Goal: Task Accomplishment & Management: Manage account settings

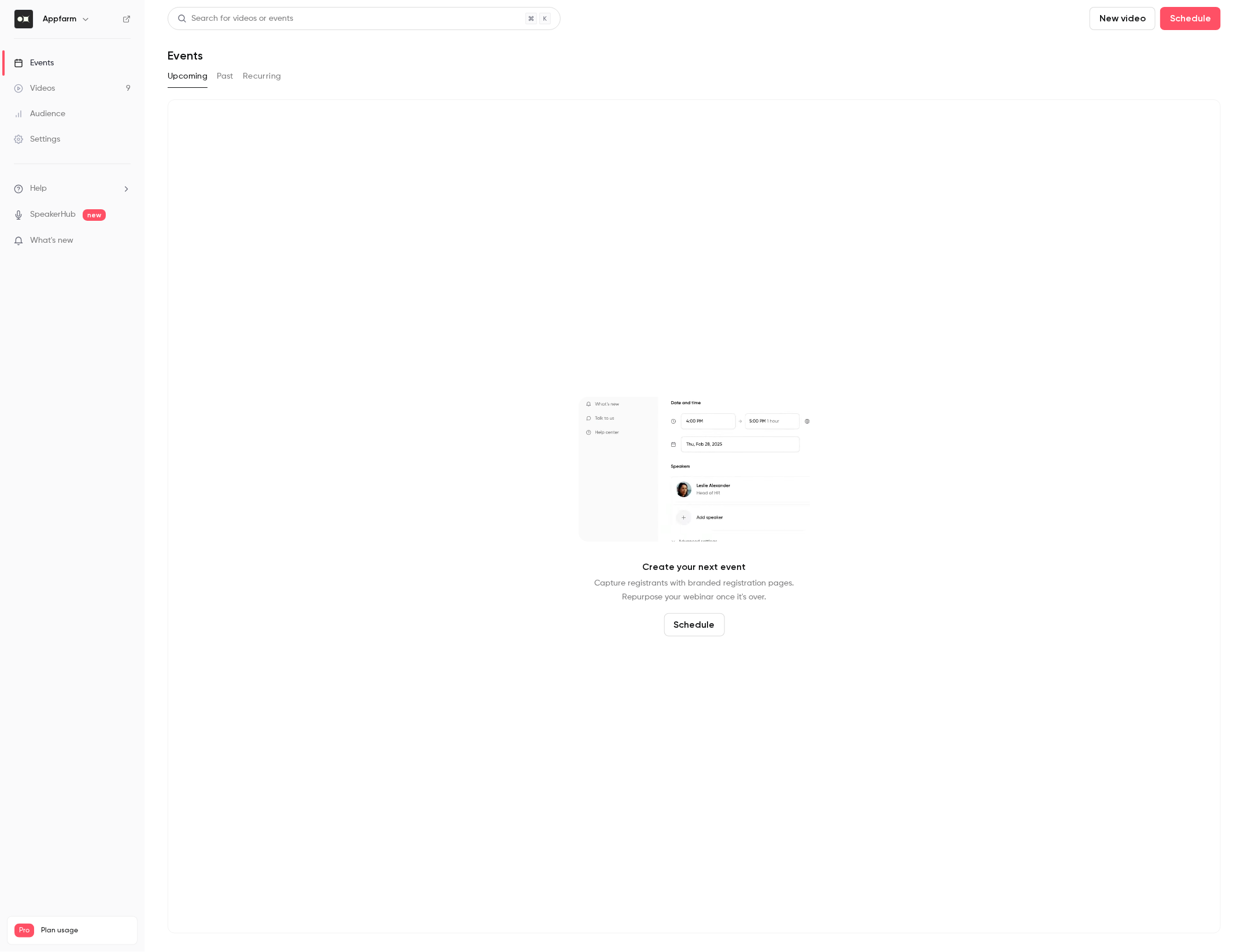
click at [69, 93] on link "Videos 9" at bounding box center [72, 88] width 145 height 26
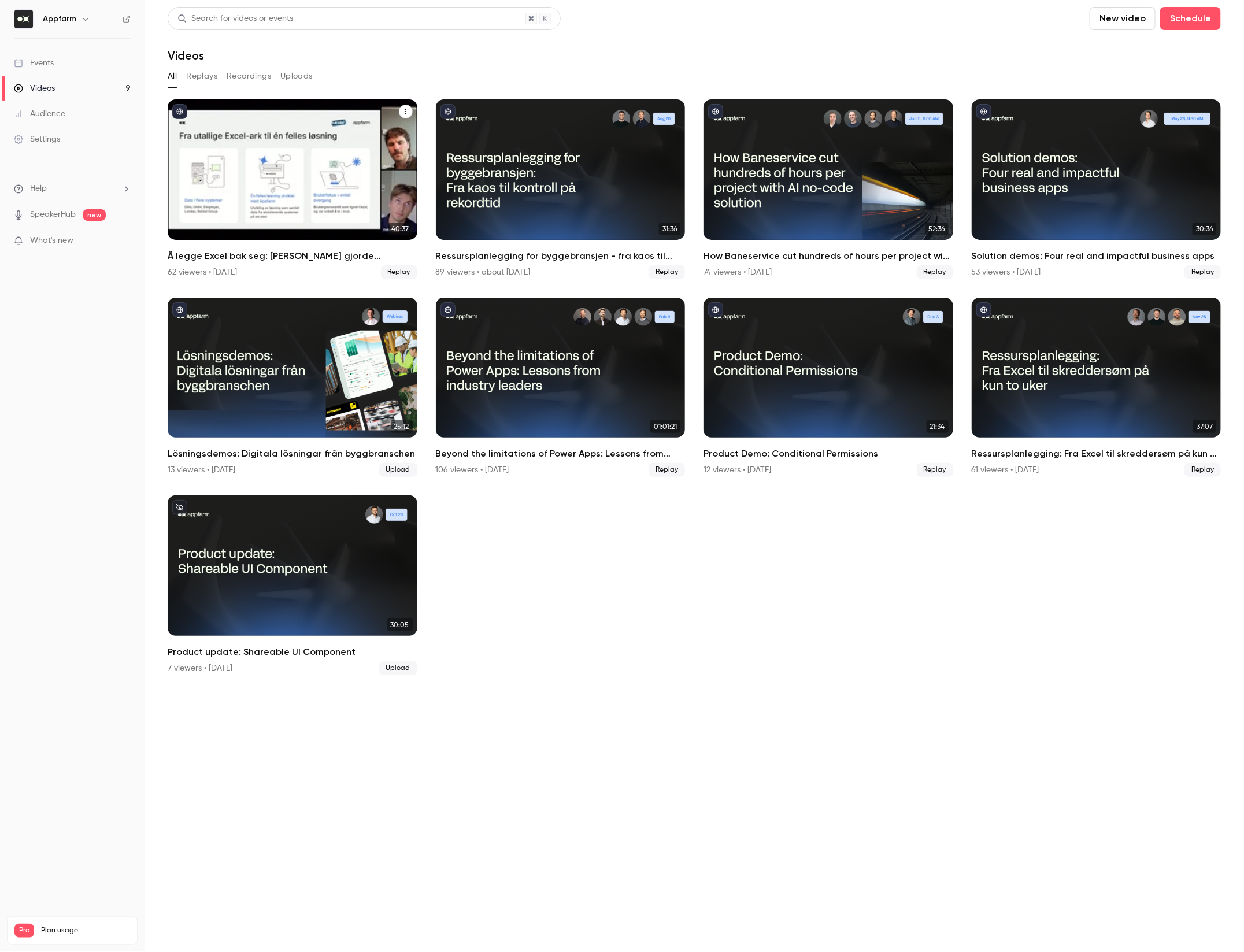
click at [327, 187] on div "Å legge Excel bak seg: Hvordan Hæhre gjorde millionbesparelser med skreddersydd…" at bounding box center [292, 169] width 250 height 140
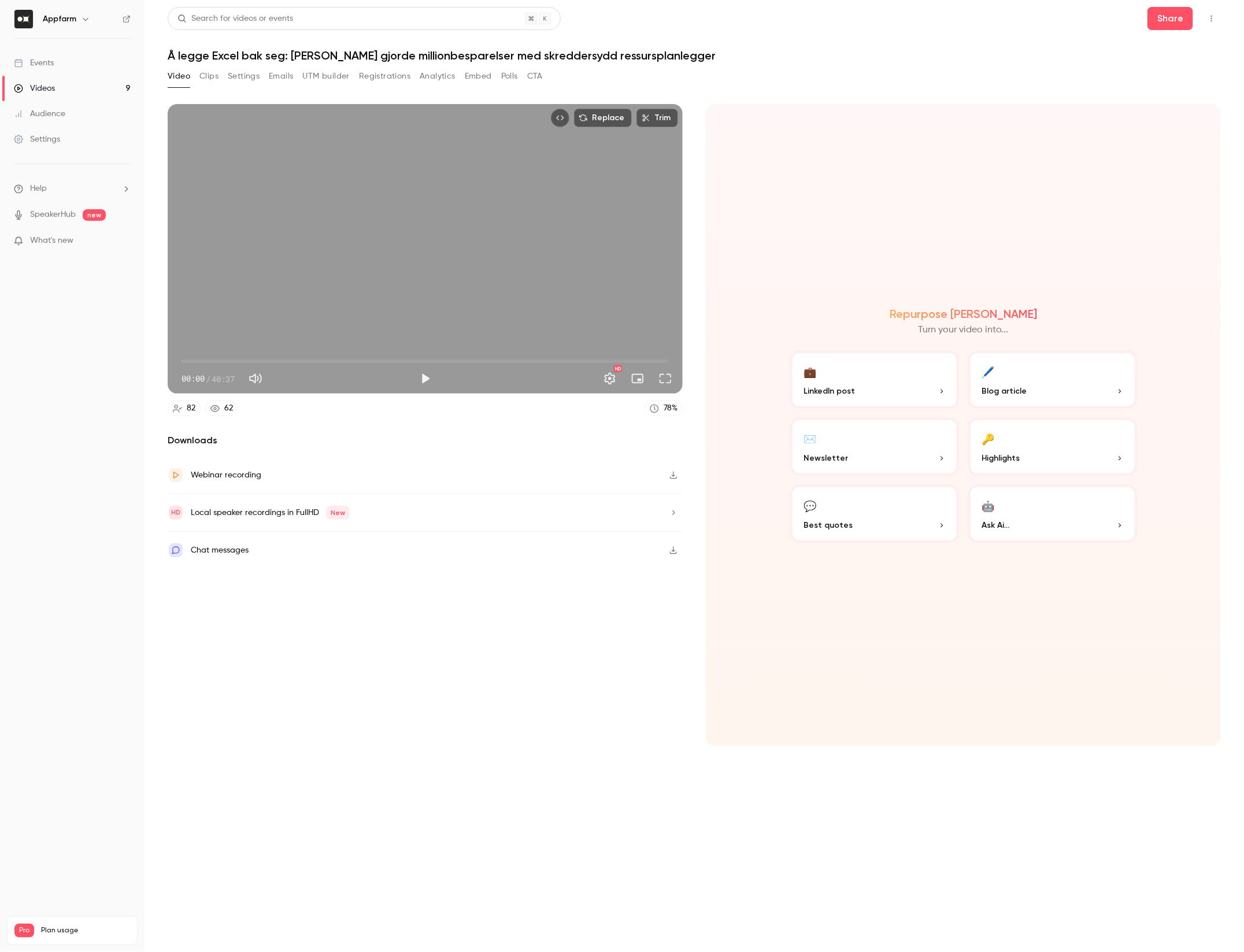
click at [212, 82] on button "Clips" at bounding box center [209, 76] width 19 height 19
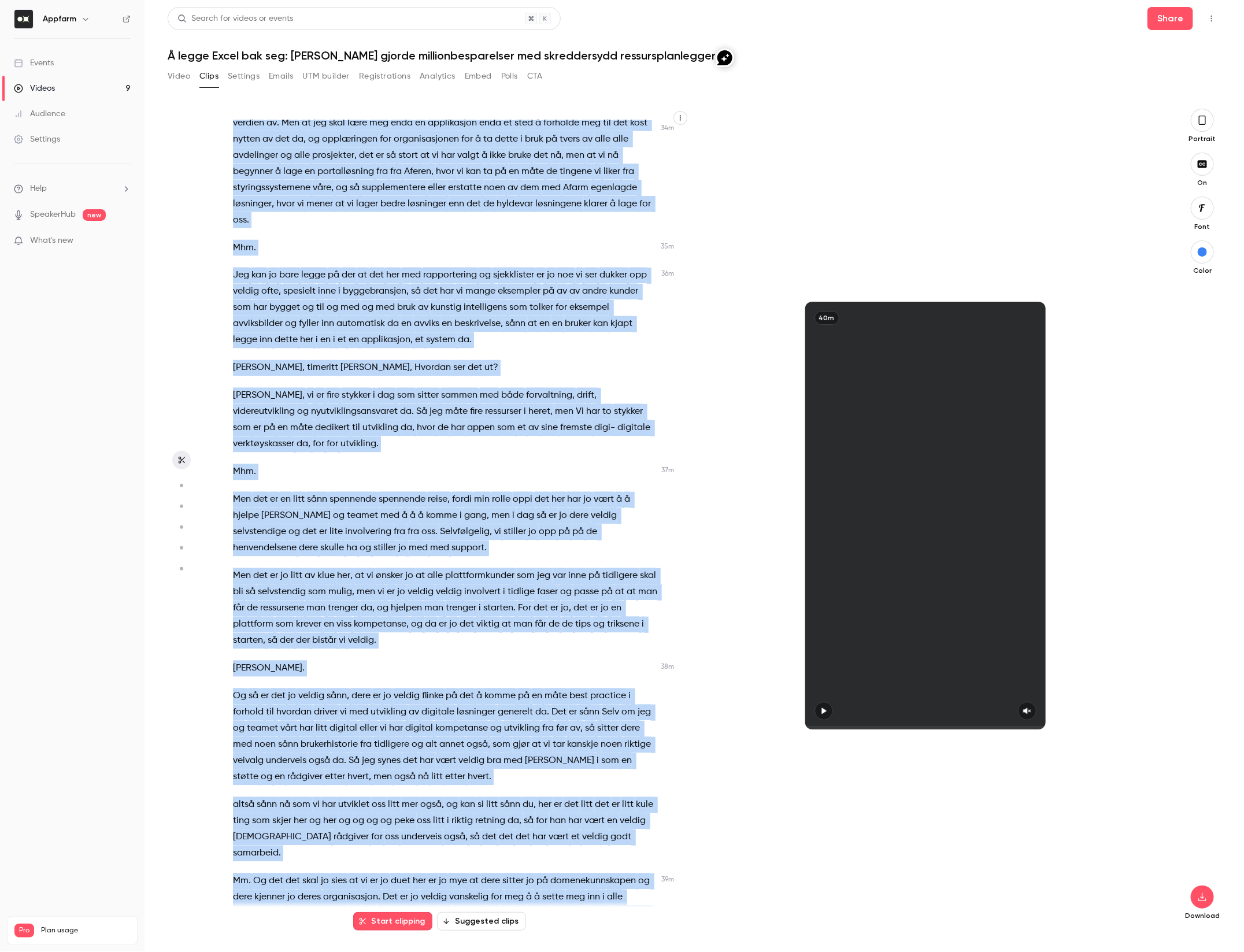
scroll to position [6292, 0]
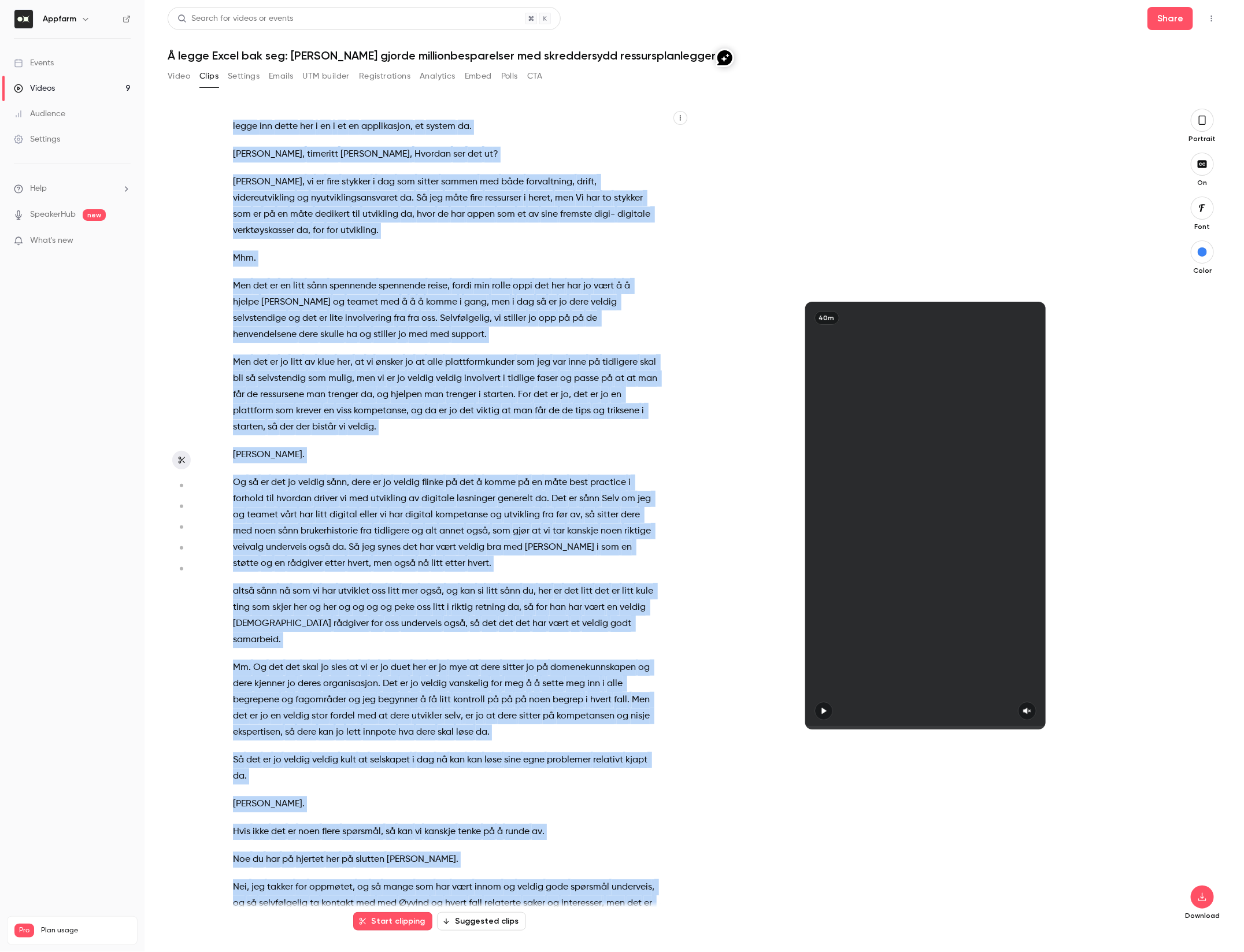
drag, startPoint x: 234, startPoint y: 129, endPoint x: 591, endPoint y: 880, distance: 831.5
click at [591, 880] on div "Allright . Da ser det ut som kanskje vi er oppe og står på står på beina her . …" at bounding box center [451, 521] width 465 height 802
copy div "Allright . Da ser det ut som kanskje vi er oppe og står på står på beina her . …"
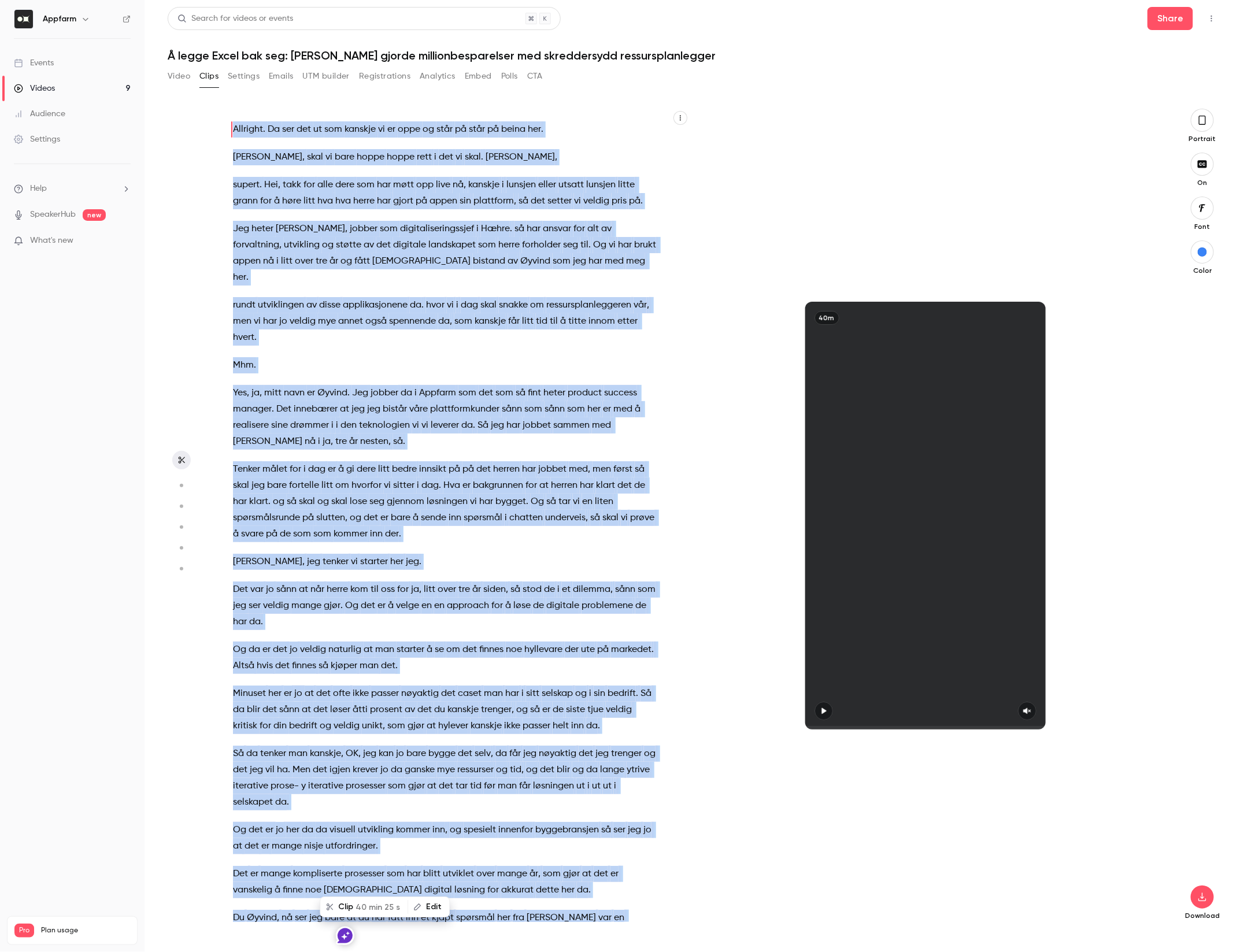
click at [231, 81] on button "Settings" at bounding box center [244, 76] width 32 height 19
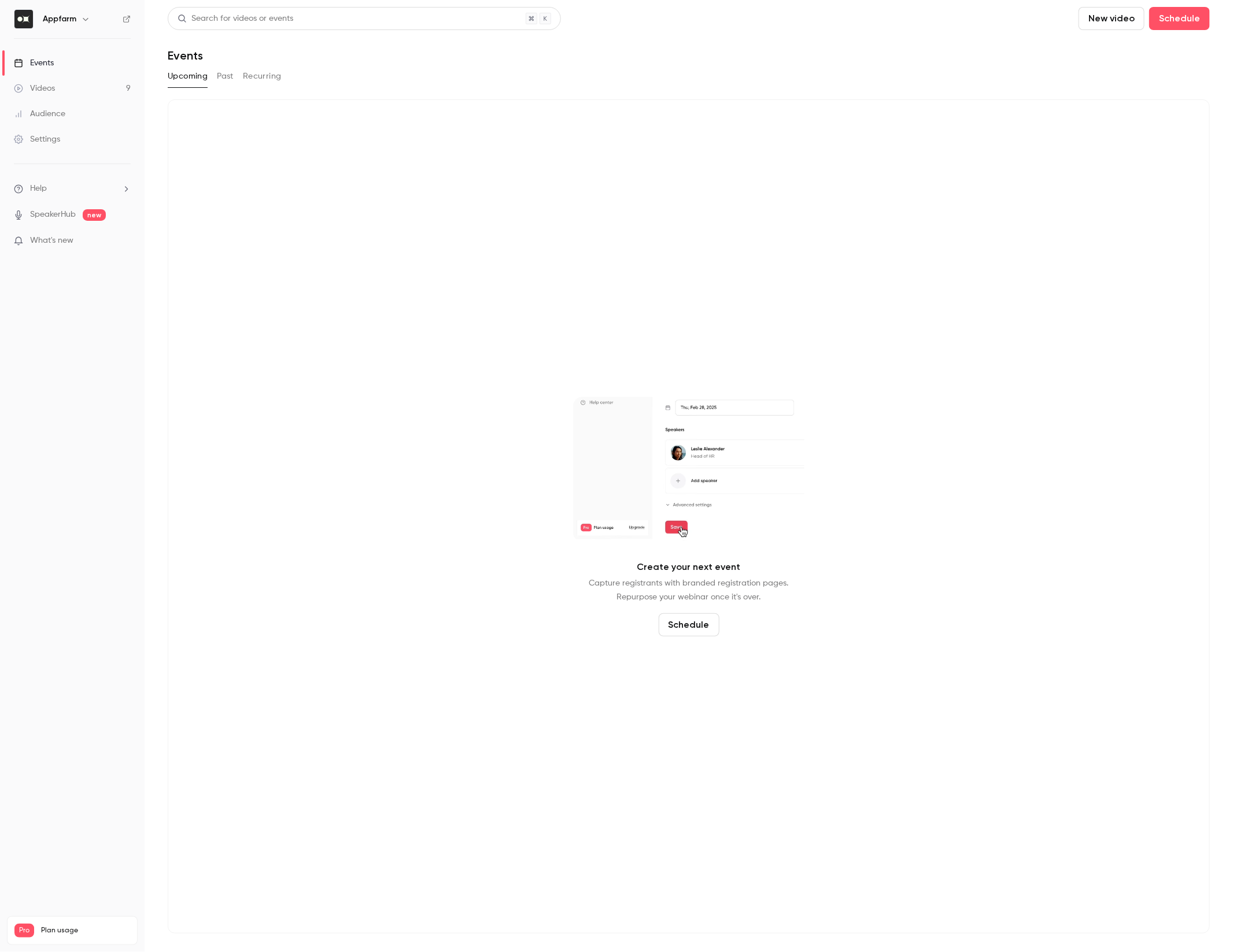
click at [42, 83] on div "Videos" at bounding box center [34, 88] width 41 height 11
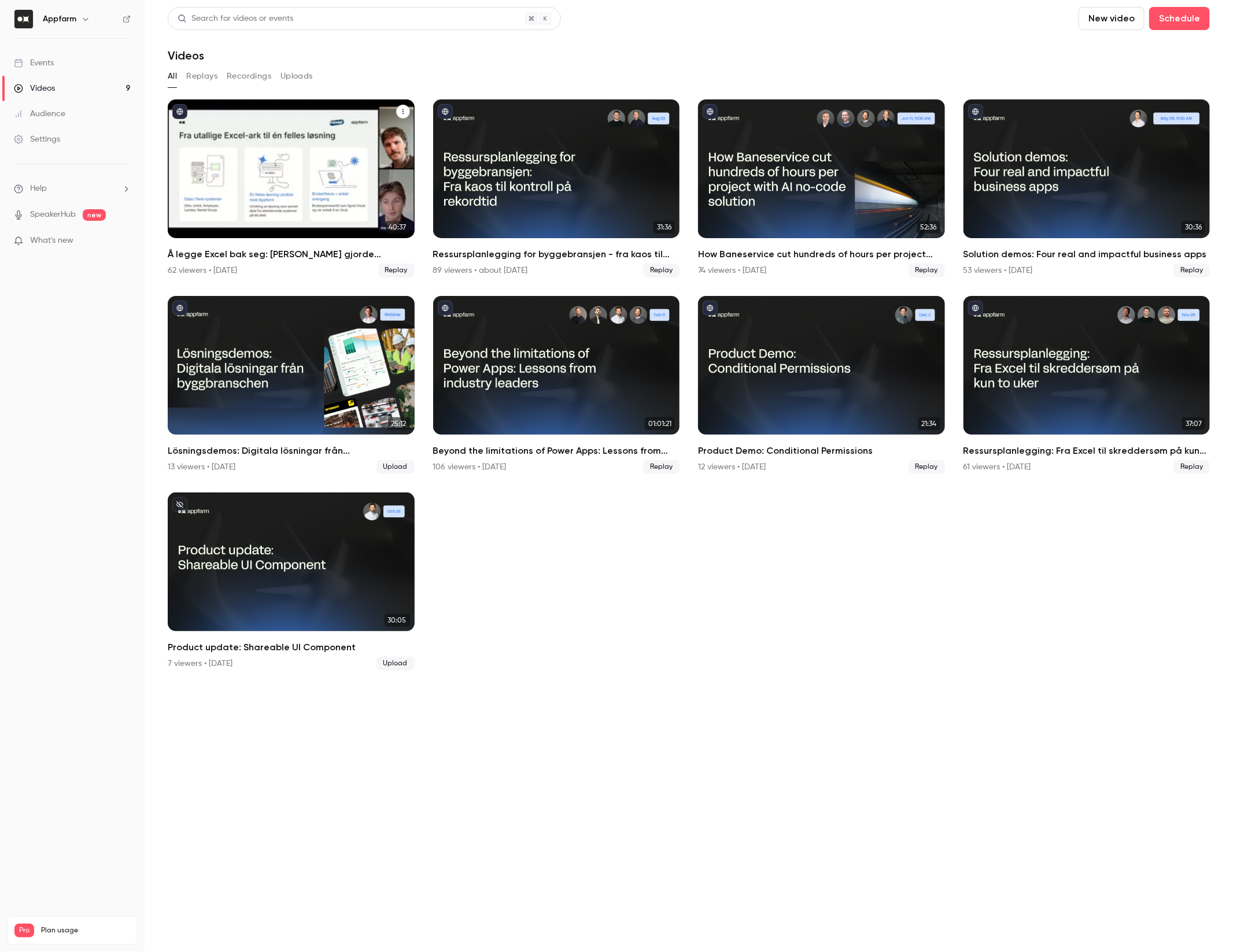
click at [380, 184] on div "Å legge Excel bak seg: Hvordan Hæhre gjorde millionbesparelser med skreddersydd…" at bounding box center [291, 169] width 247 height 139
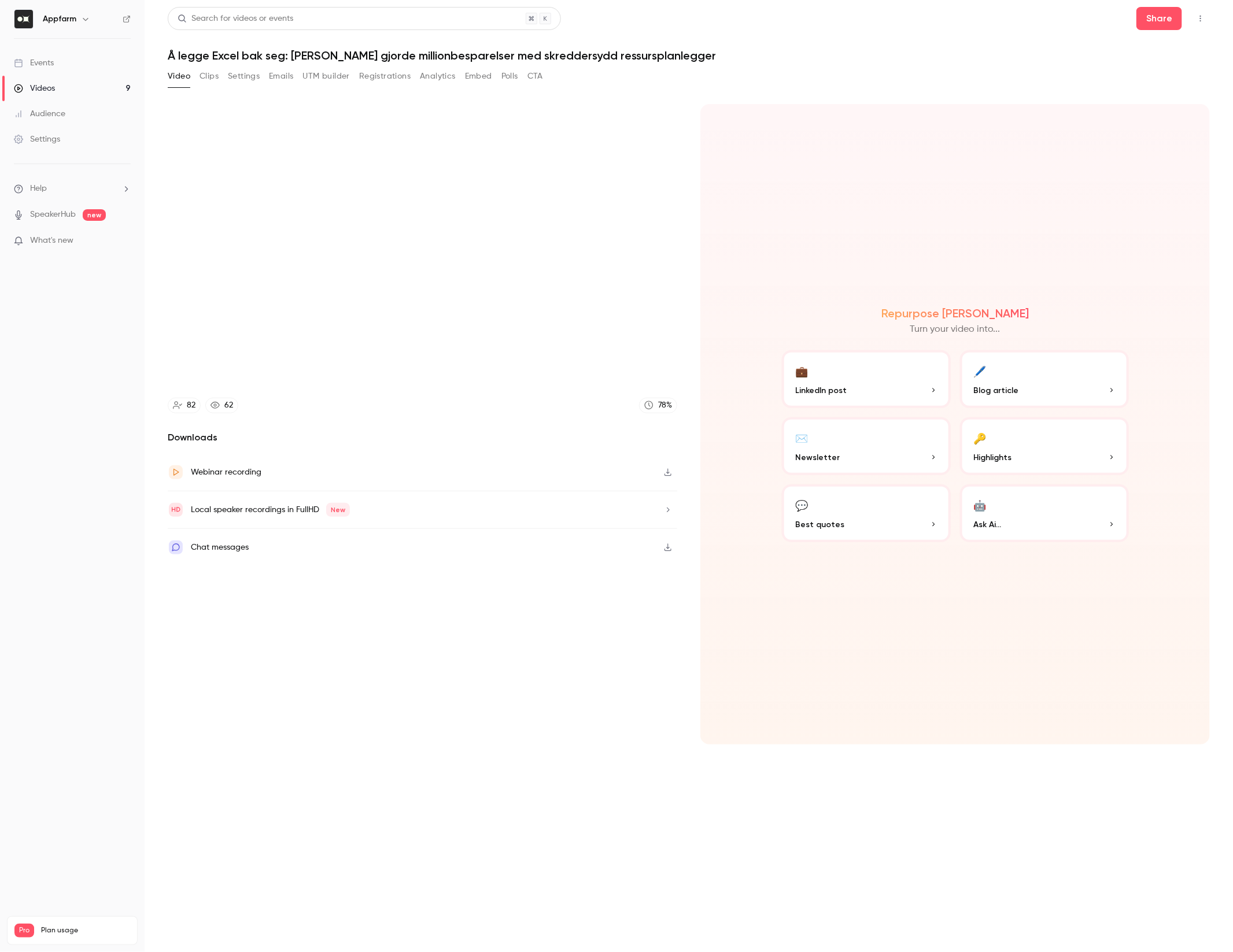
click at [239, 92] on div "82 62 78 % Downloads Webinar recording Local speaker recordings in FullHD New C…" at bounding box center [688, 506] width 1042 height 833
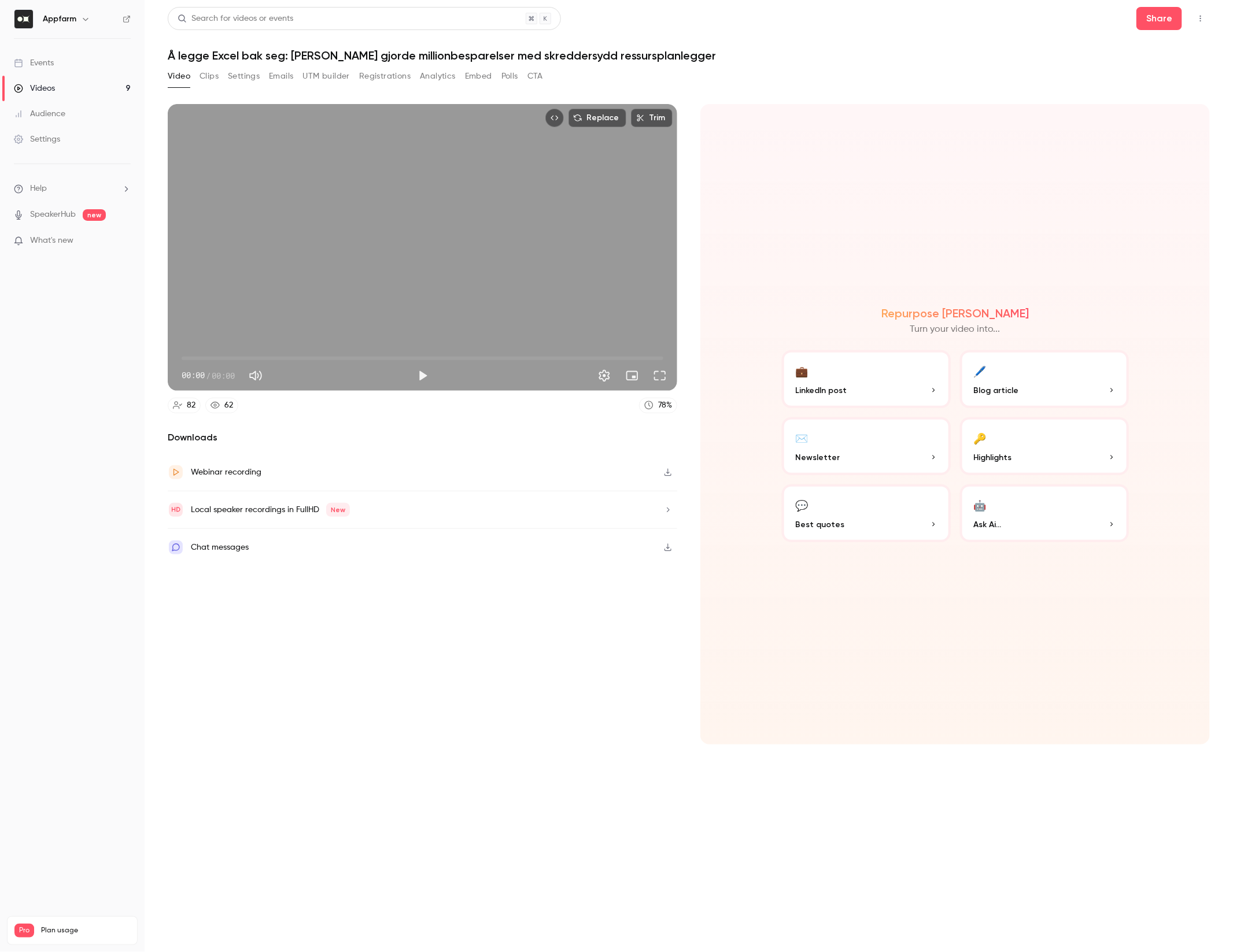
click at [239, 86] on div "Video Clips Settings Emails UTM builder Registrations Analytics Embed Polls CTA" at bounding box center [355, 79] width 375 height 23
click at [240, 83] on button "Settings" at bounding box center [244, 76] width 32 height 19
